Goal: Task Accomplishment & Management: Use online tool/utility

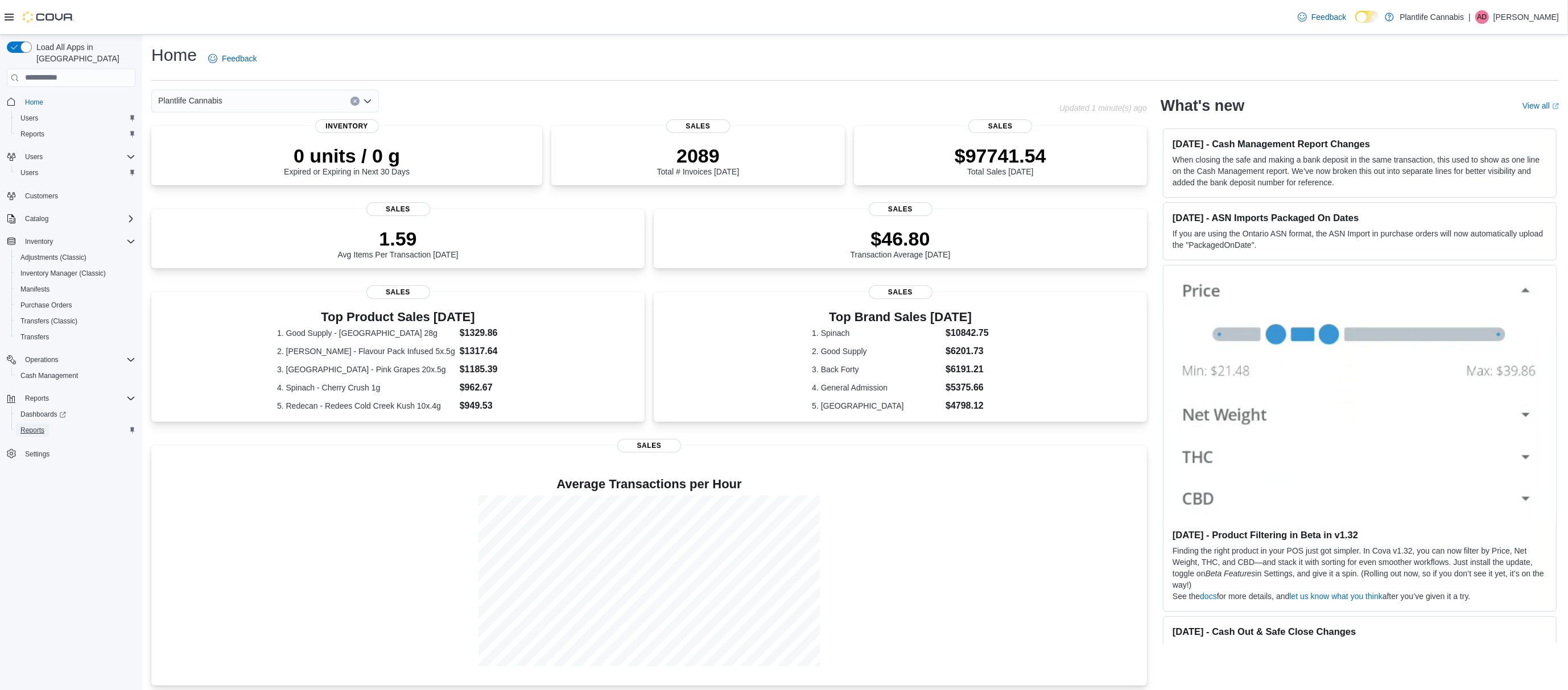
click at [42, 426] on span "Reports" at bounding box center [32, 431] width 24 height 9
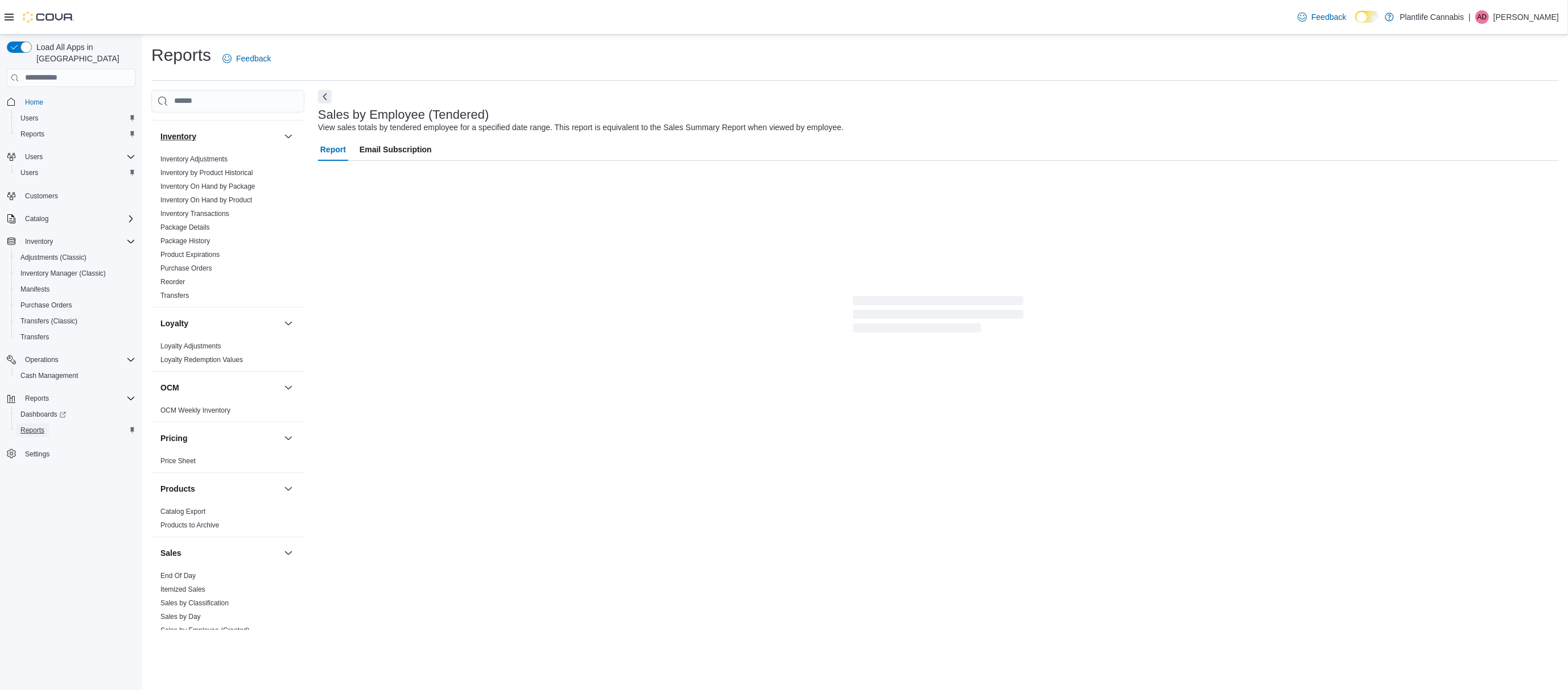
scroll to position [448, 0]
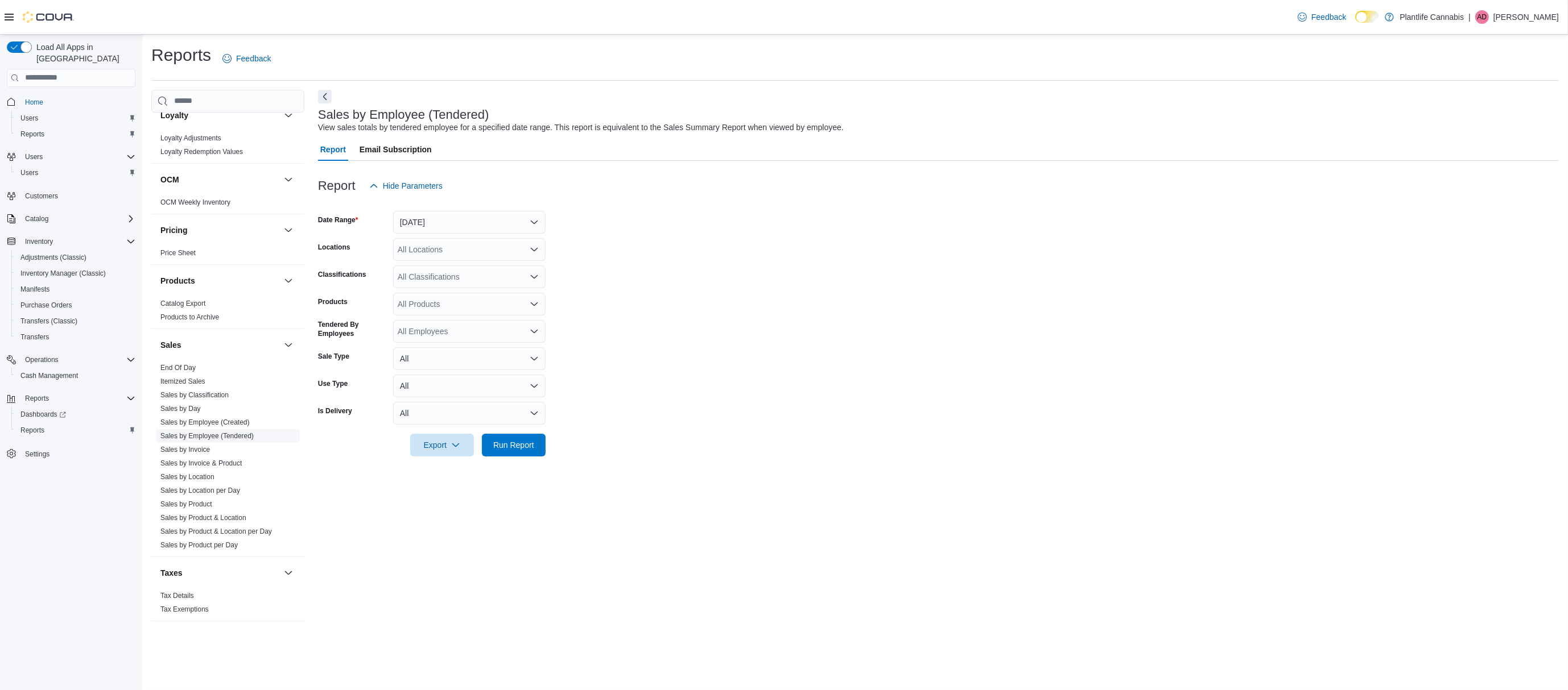
click at [240, 433] on link "Sales by Employee (Tendered)" at bounding box center [207, 436] width 94 height 8
click at [495, 222] on button "[DATE]" at bounding box center [469, 222] width 152 height 23
click at [465, 265] on span "[DATE]" at bounding box center [476, 267] width 129 height 14
click at [464, 252] on div "All Locations" at bounding box center [469, 250] width 152 height 23
type input "******"
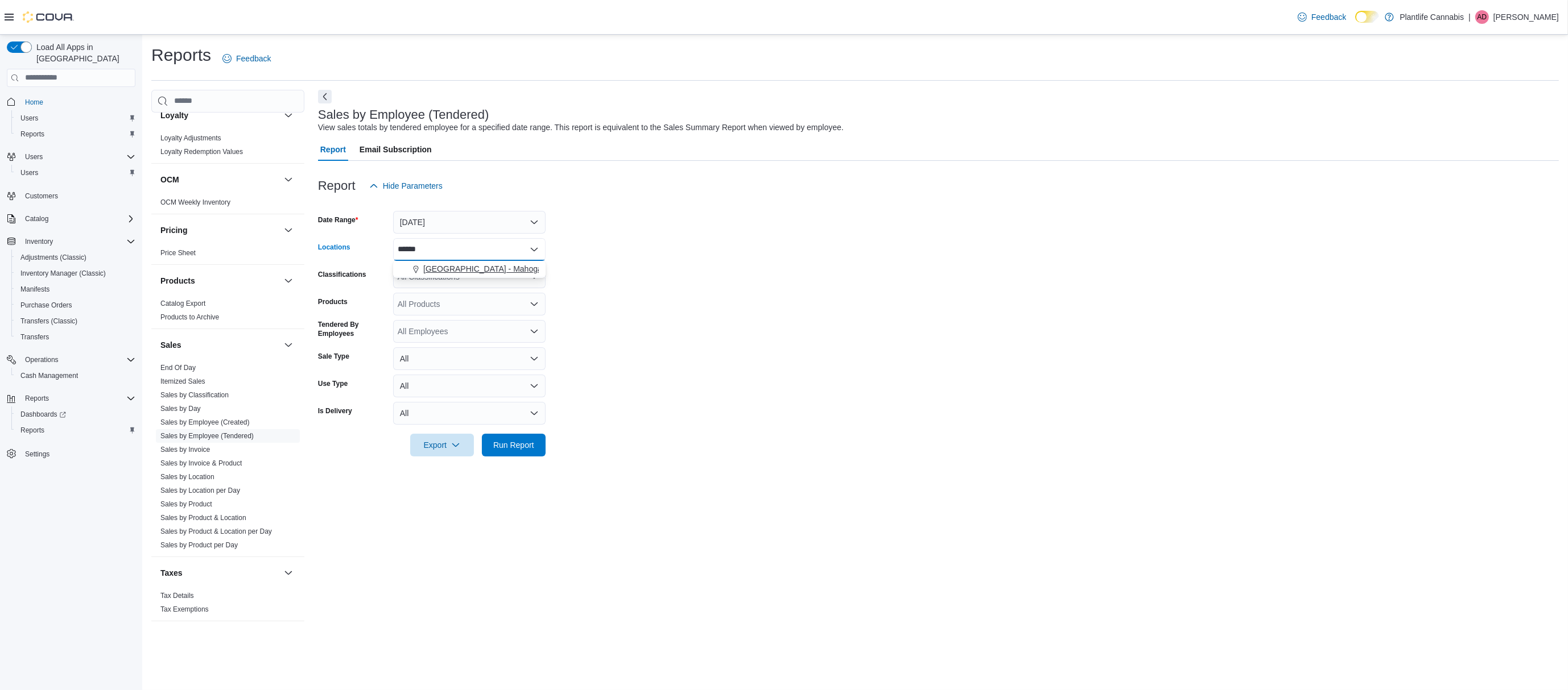
click at [477, 261] on button "[GEOGRAPHIC_DATA] - Mahogany Market" at bounding box center [469, 269] width 152 height 16
click at [477, 261] on button "Plantlife Cannabis" at bounding box center [469, 269] width 152 height 16
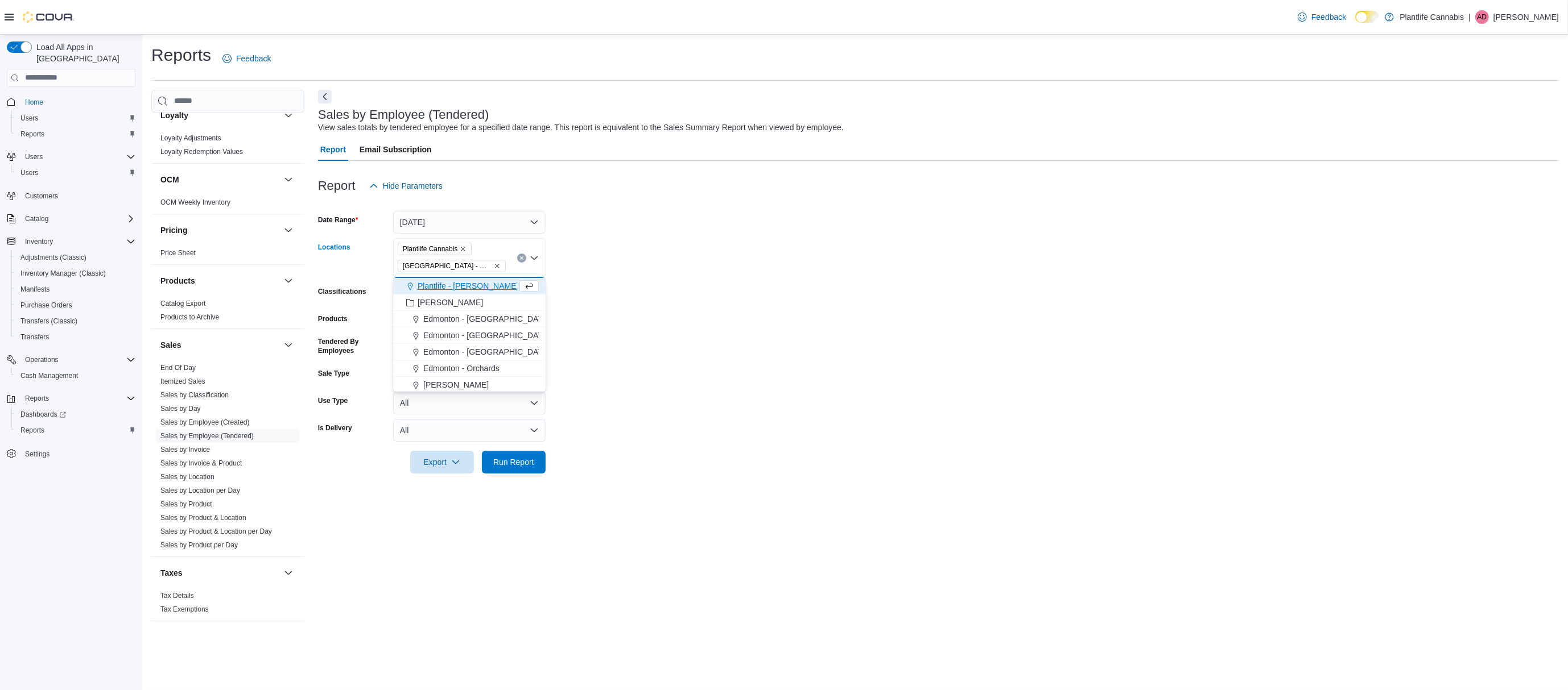
click at [466, 250] on icon "Remove Plantlife Cannabis from selection in this group" at bounding box center [463, 249] width 7 height 7
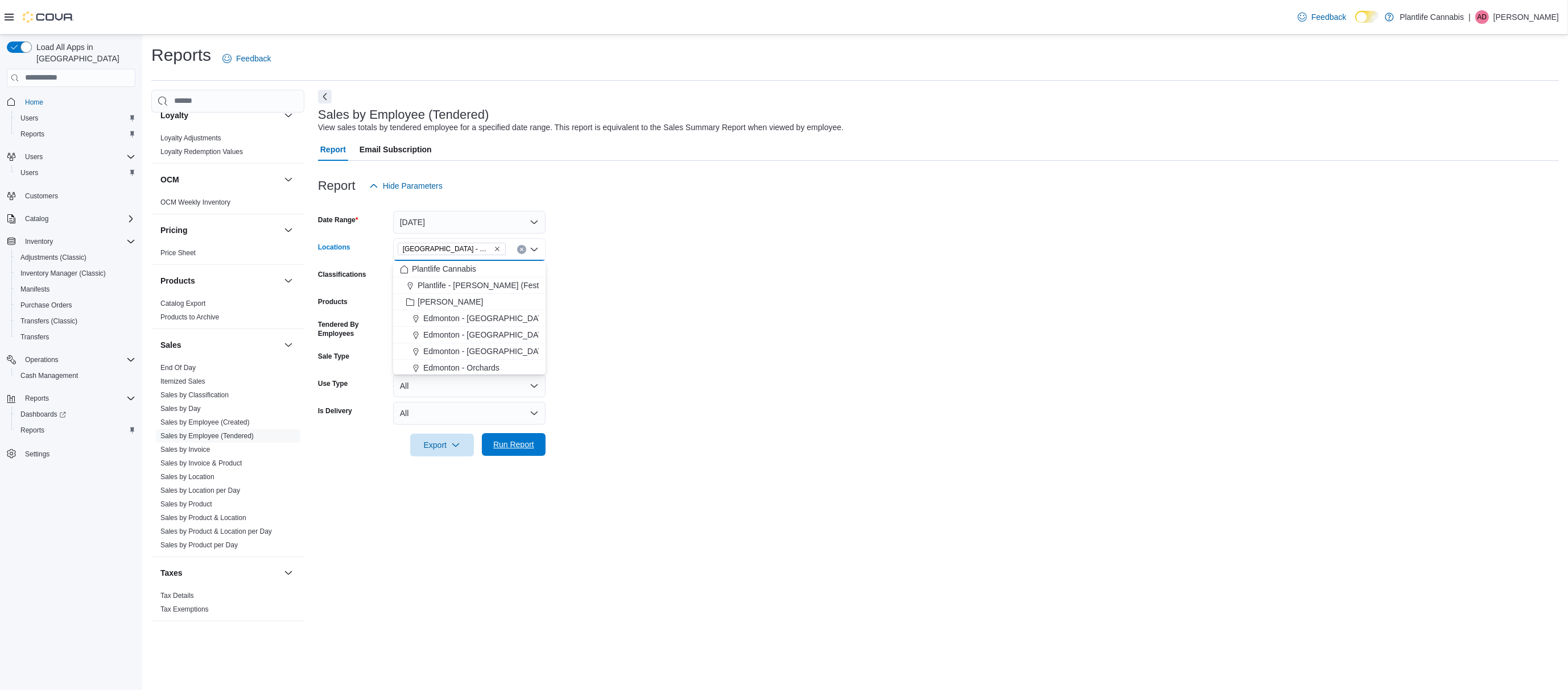
click at [514, 450] on span "Run Report" at bounding box center [513, 444] width 50 height 23
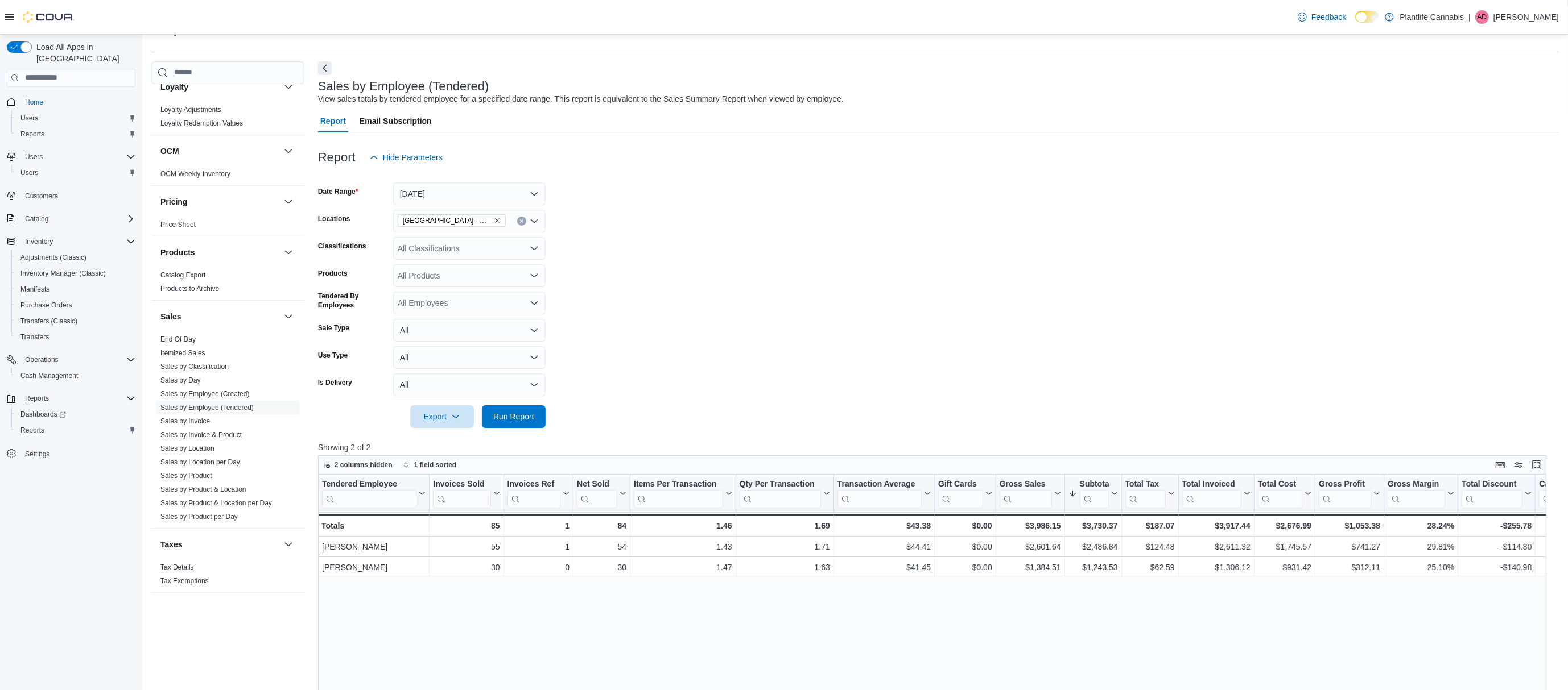
scroll to position [31, 0]
click at [512, 409] on span "Run Report" at bounding box center [513, 413] width 41 height 11
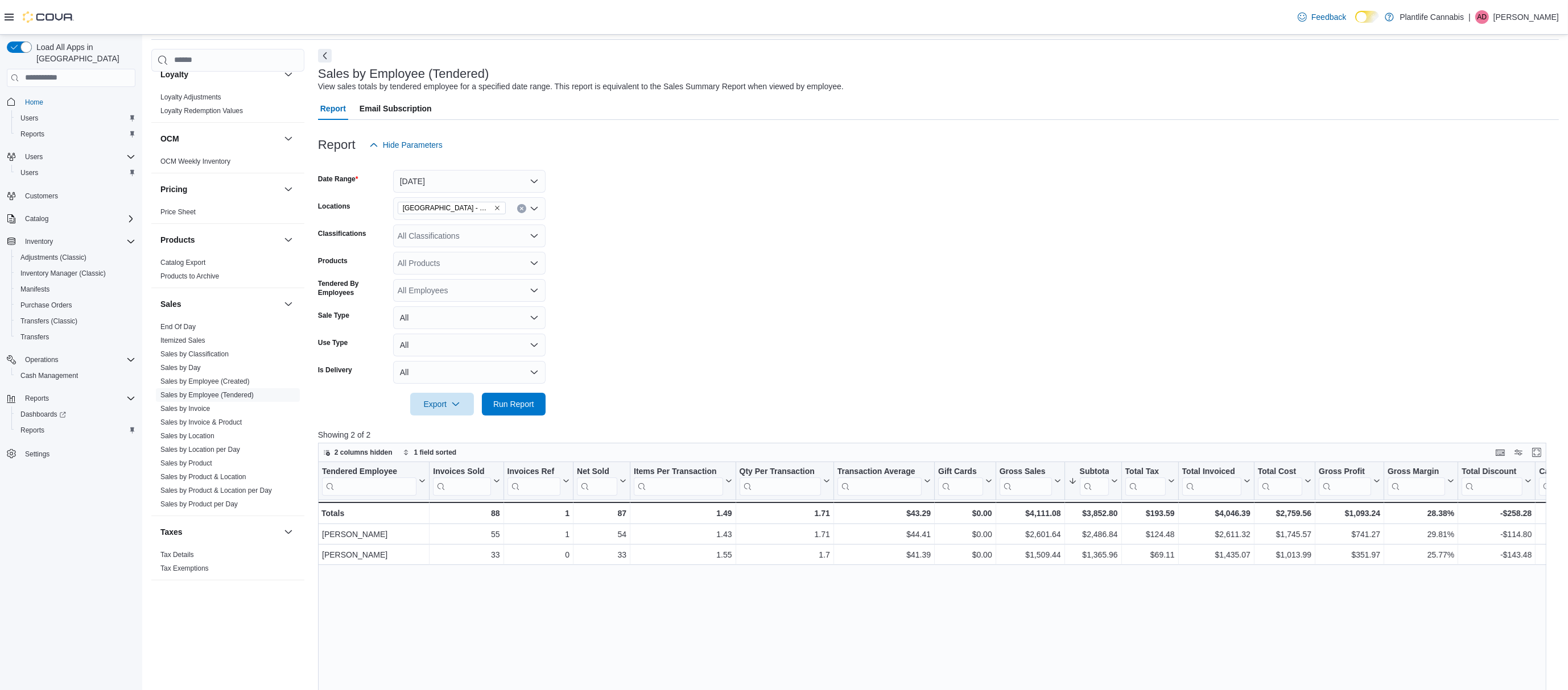
scroll to position [42, 0]
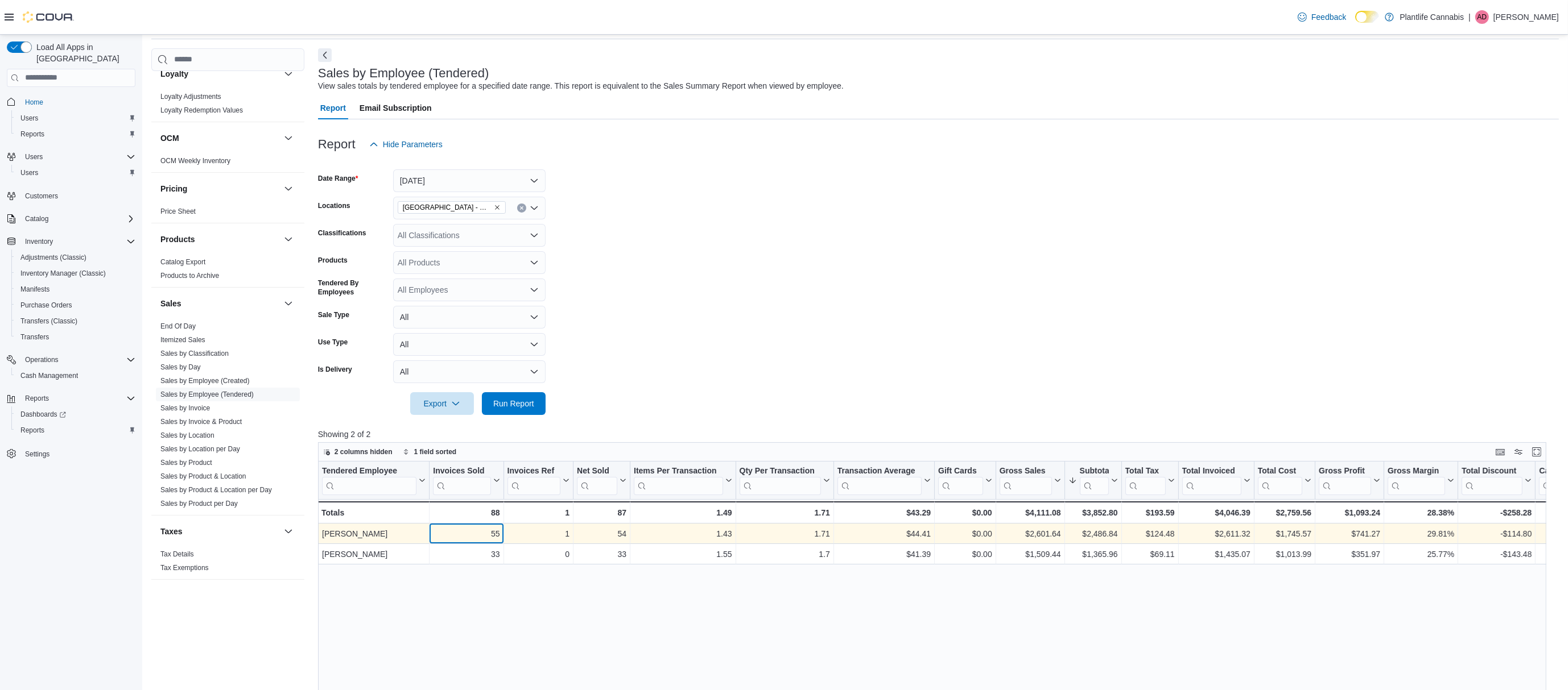
click at [494, 534] on div "55" at bounding box center [466, 533] width 67 height 14
copy div "55"
click at [919, 532] on div "$44.41" at bounding box center [884, 533] width 94 height 14
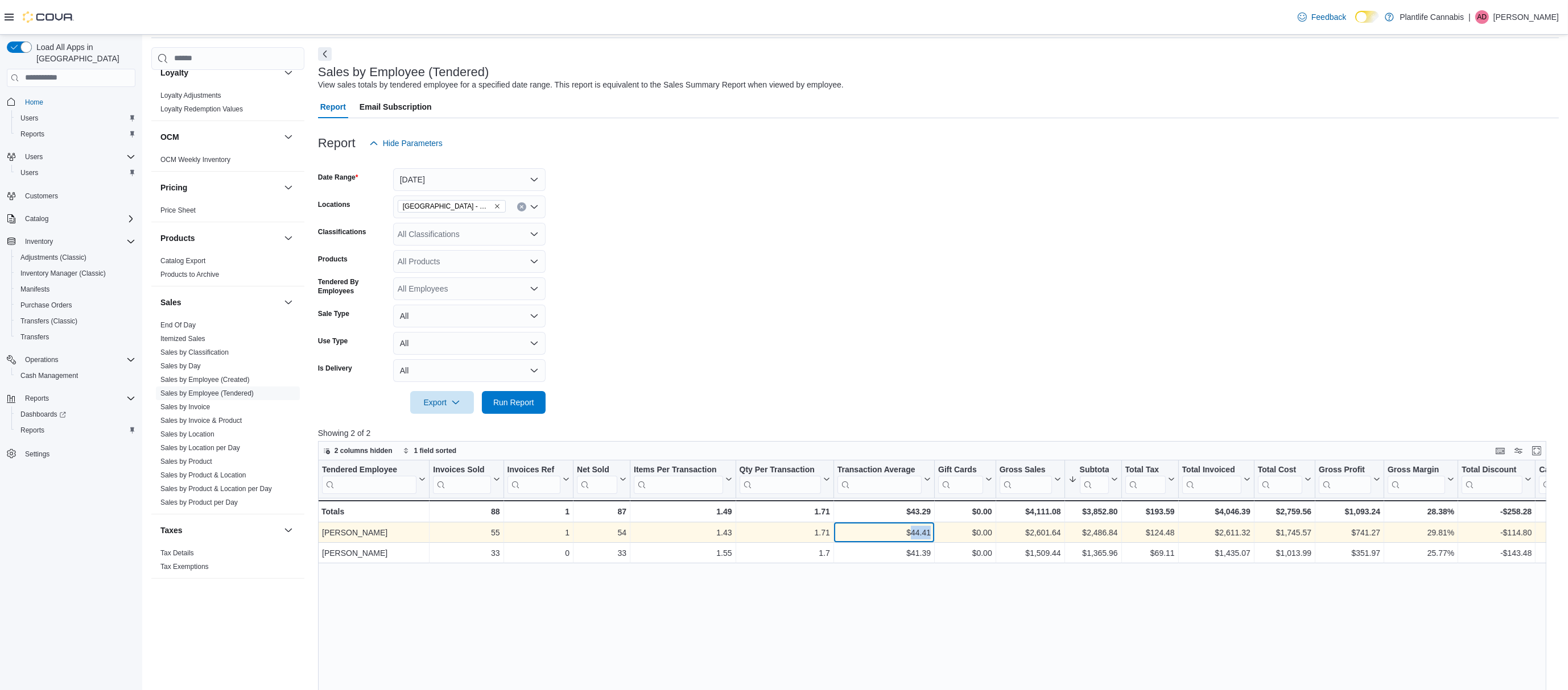
click at [919, 532] on div "$44.41" at bounding box center [884, 533] width 94 height 14
copy div "44.41"
click at [1103, 531] on div "$2,486.84" at bounding box center [1093, 532] width 50 height 14
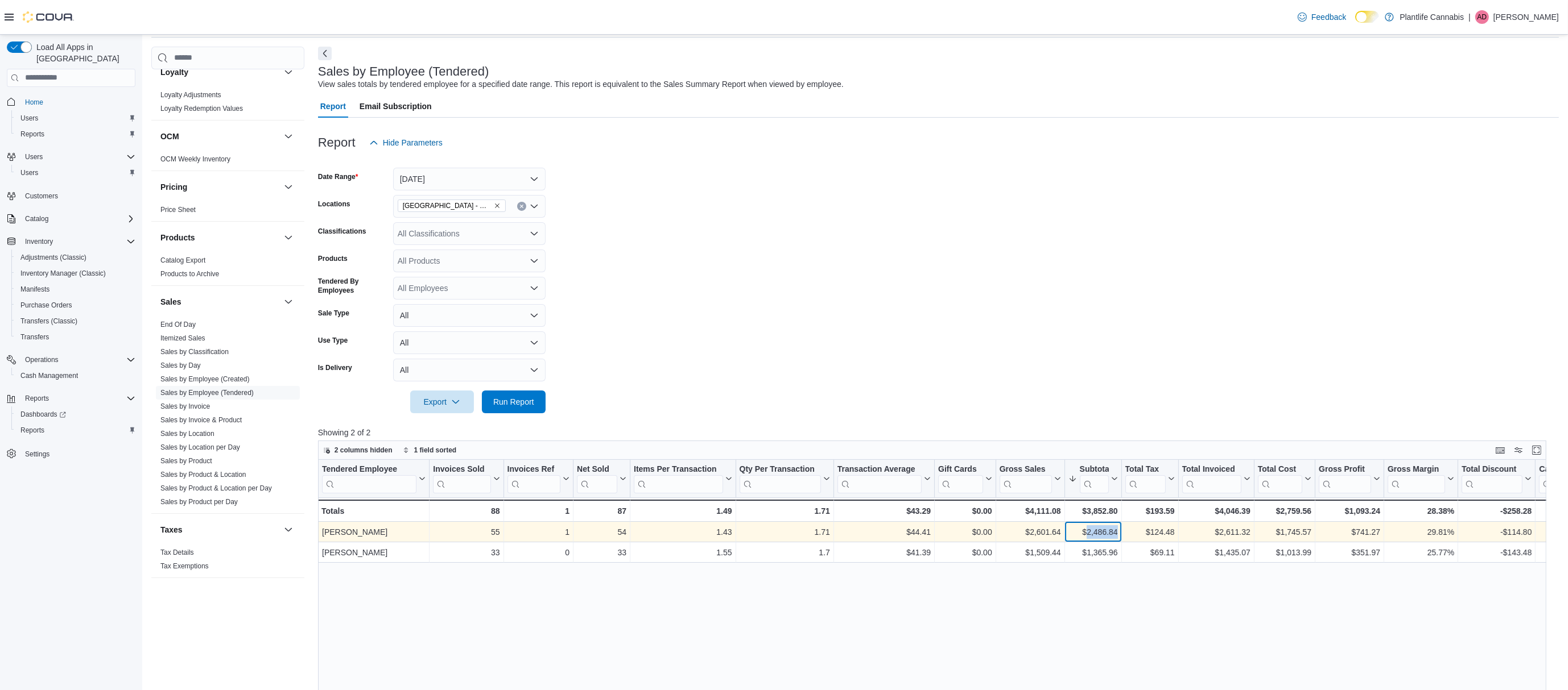
copy div "2,486.84"
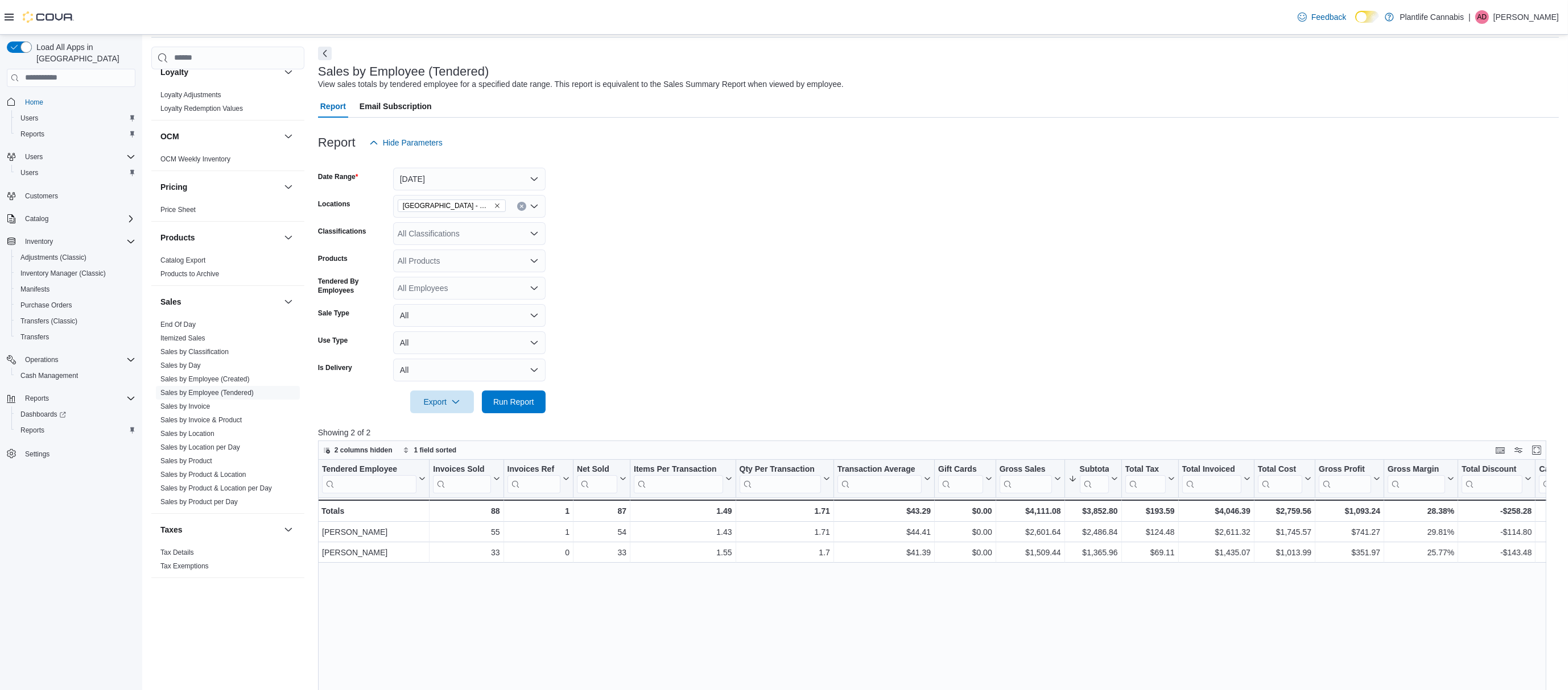
click at [456, 227] on div "All Classifications" at bounding box center [469, 233] width 152 height 23
type input "***"
click at [461, 255] on div "All Products" at bounding box center [469, 263] width 152 height 23
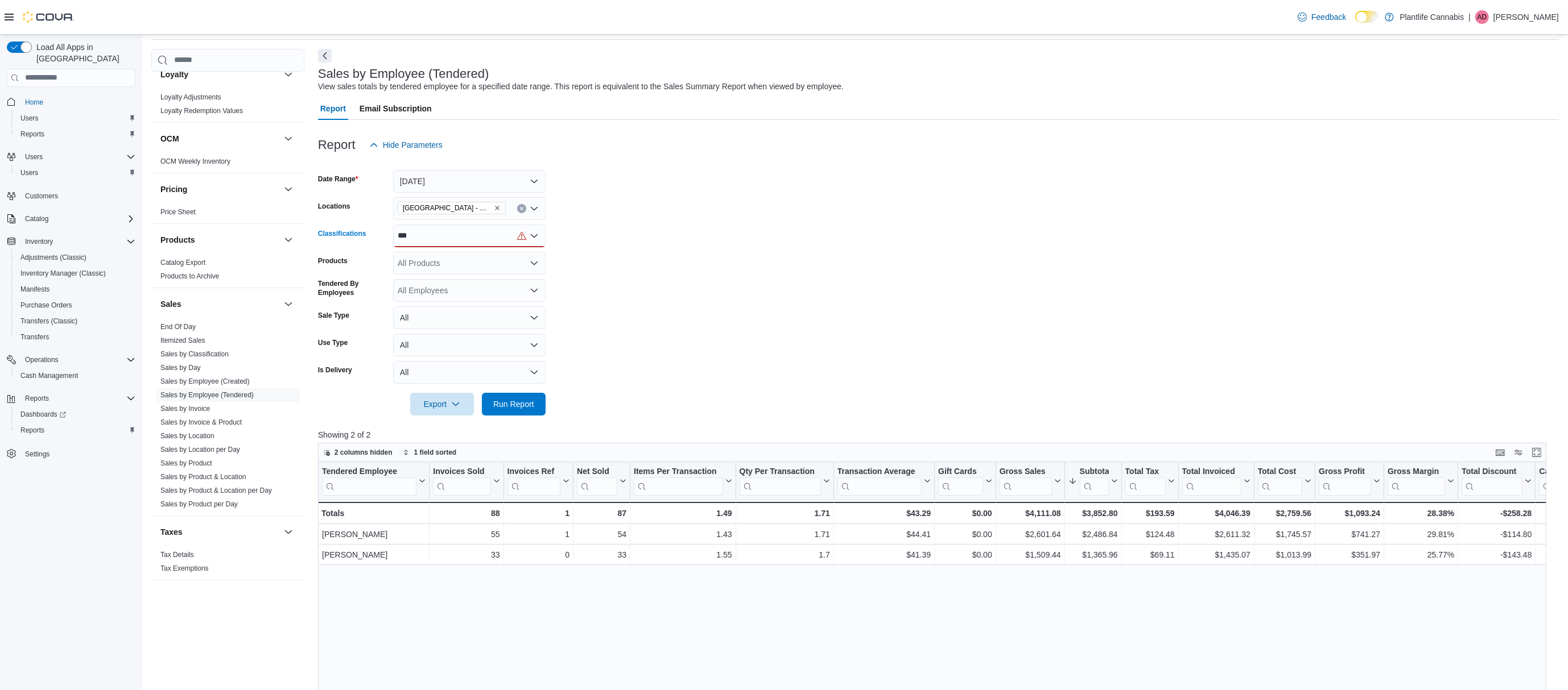
click at [439, 230] on div "***" at bounding box center [469, 236] width 152 height 23
click at [441, 250] on span "Accessory Group" at bounding box center [448, 255] width 61 height 11
click at [515, 408] on span "Run Report" at bounding box center [513, 403] width 41 height 11
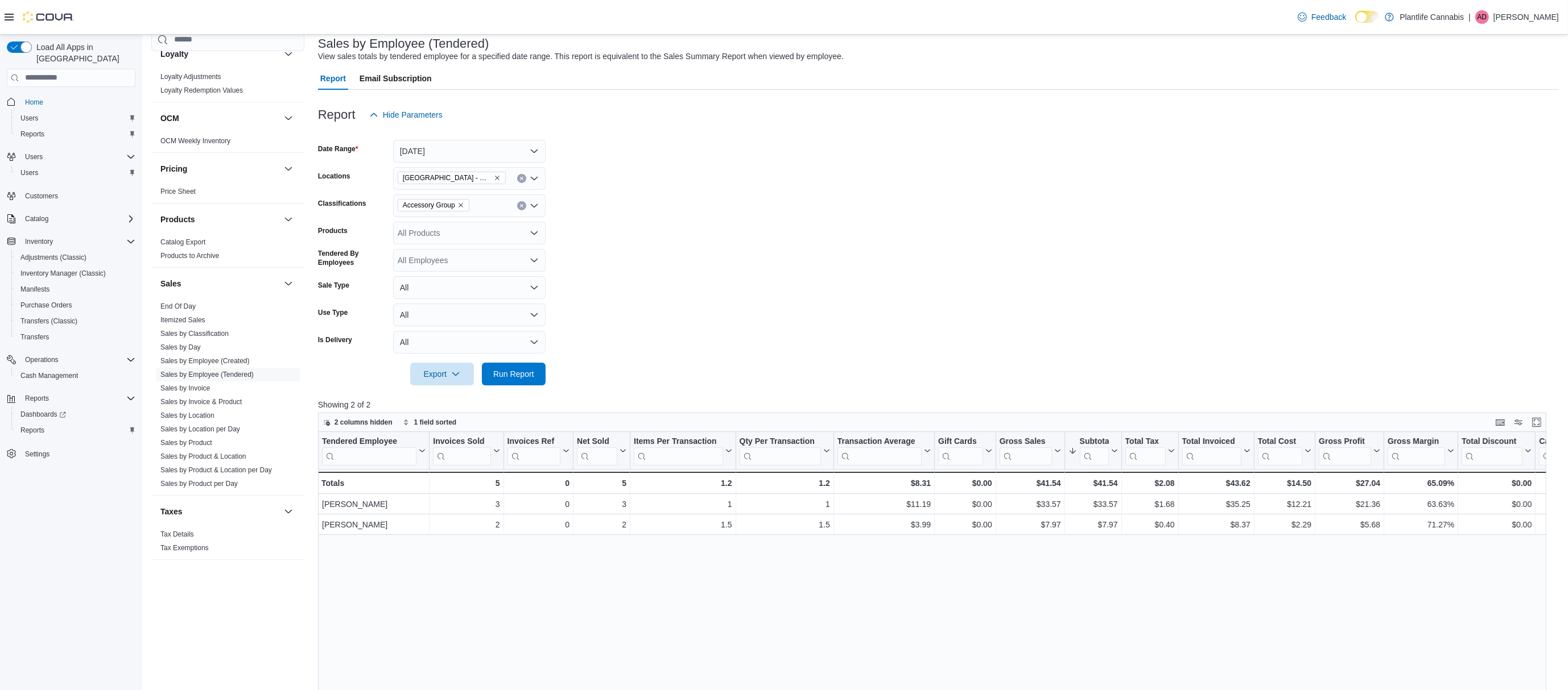
scroll to position [86, 0]
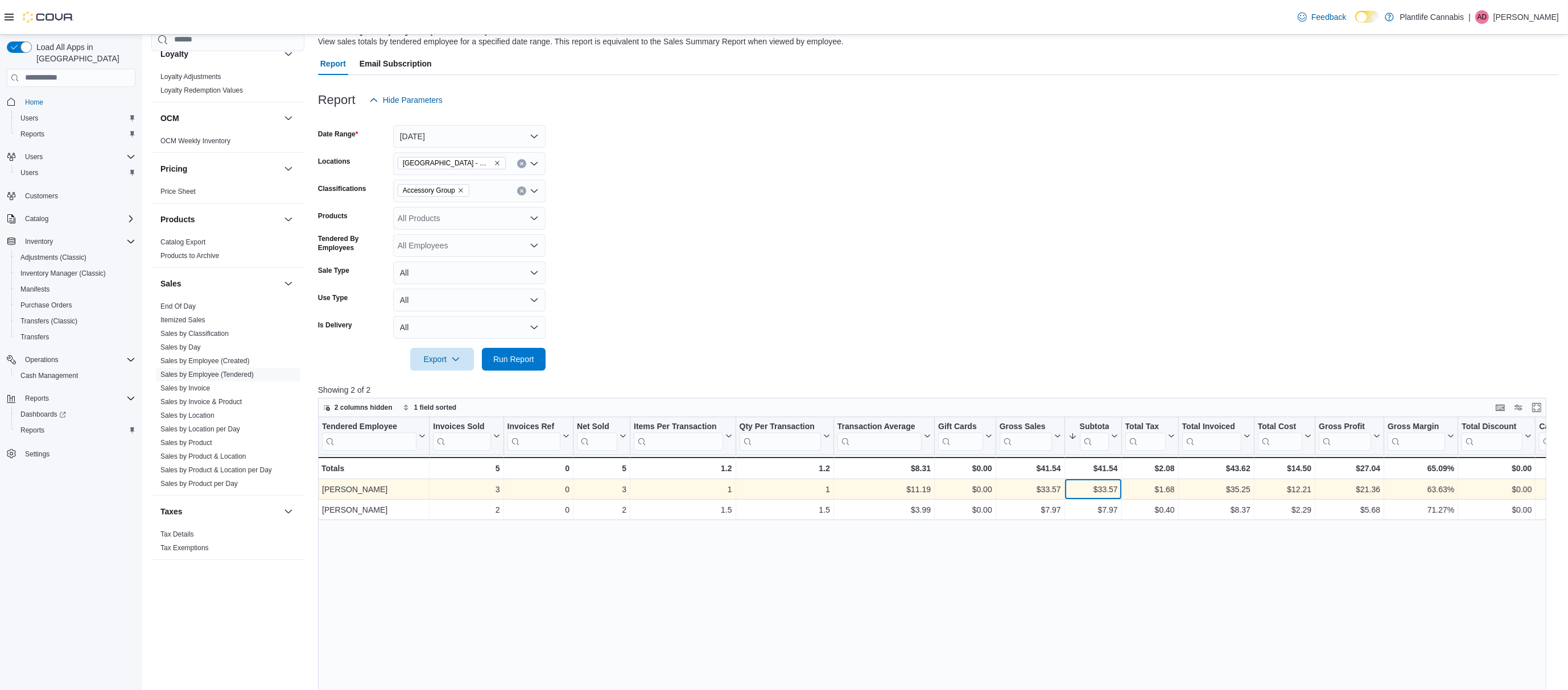
click at [1102, 487] on div "$33.57" at bounding box center [1093, 489] width 50 height 14
copy div "33.57"
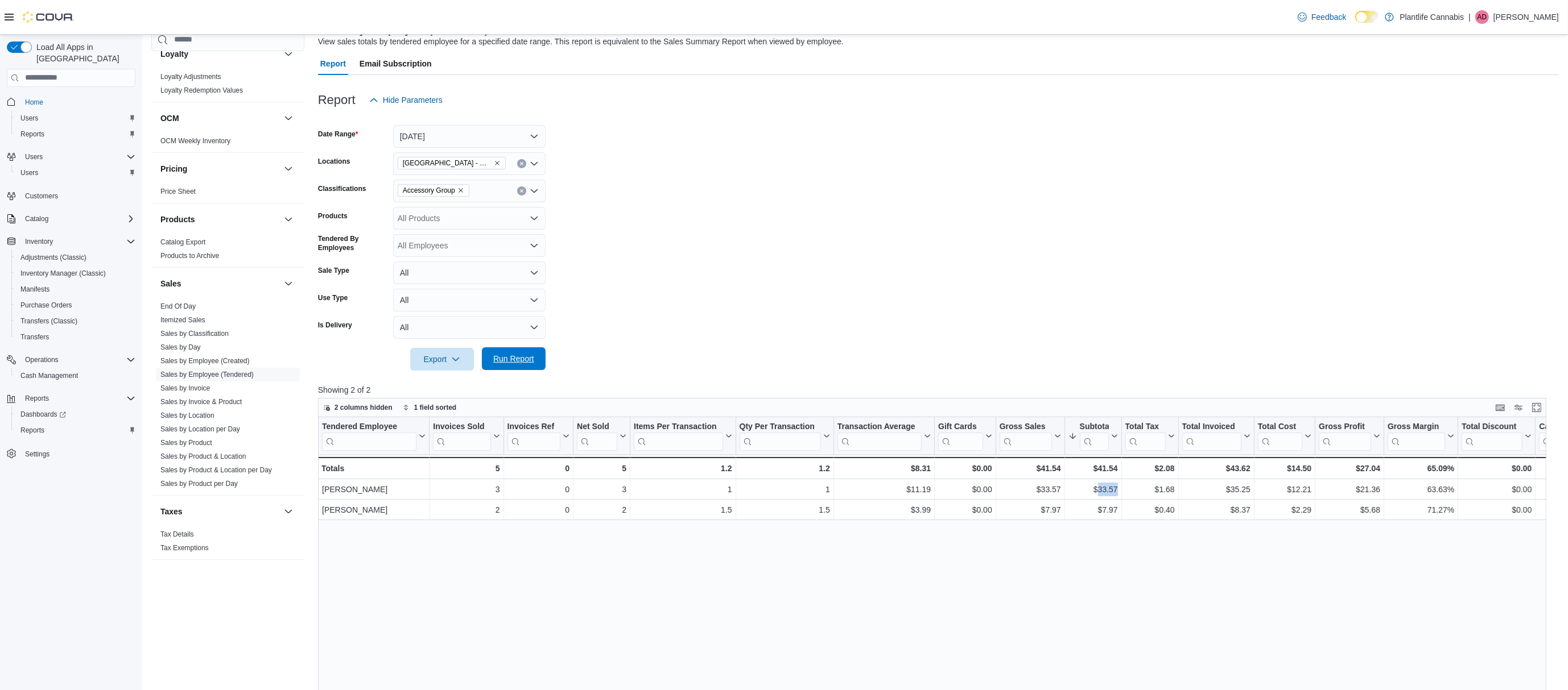
click at [526, 358] on span "Run Report" at bounding box center [513, 358] width 41 height 11
click at [462, 191] on icon "Remove Accessory Group from selection in this group" at bounding box center [460, 190] width 7 height 7
click at [532, 362] on span "Run Report" at bounding box center [513, 358] width 41 height 11
